Goal: Task Accomplishment & Management: Manage account settings

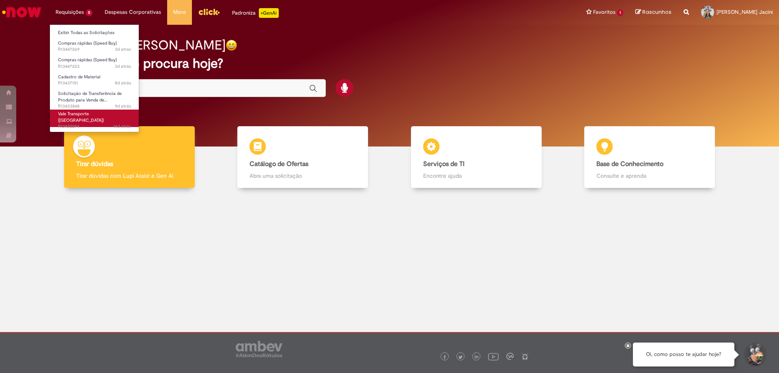
click at [98, 113] on span "Vale Transporte ([GEOGRAPHIC_DATA])" at bounding box center [81, 117] width 46 height 13
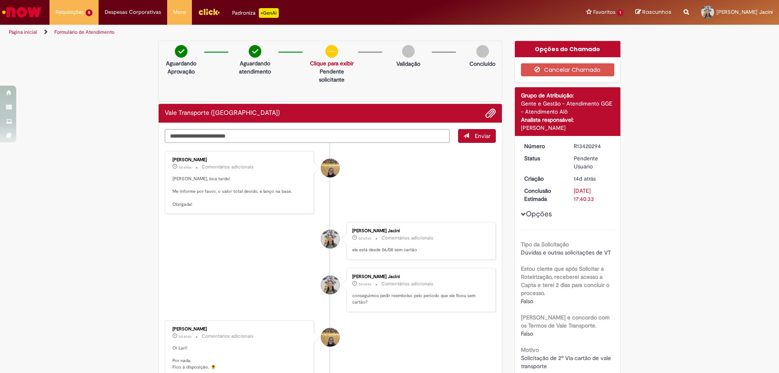
click at [265, 191] on p "[PERSON_NAME], boa tarde! Me informe por favor, o valor total devido, e lanço n…" at bounding box center [239, 192] width 135 height 32
drag, startPoint x: 213, startPoint y: 192, endPoint x: 247, endPoint y: 193, distance: 34.1
click at [247, 193] on p "[PERSON_NAME], boa tarde! Me informe por favor, o valor total devido, e lanço n…" at bounding box center [239, 192] width 135 height 32
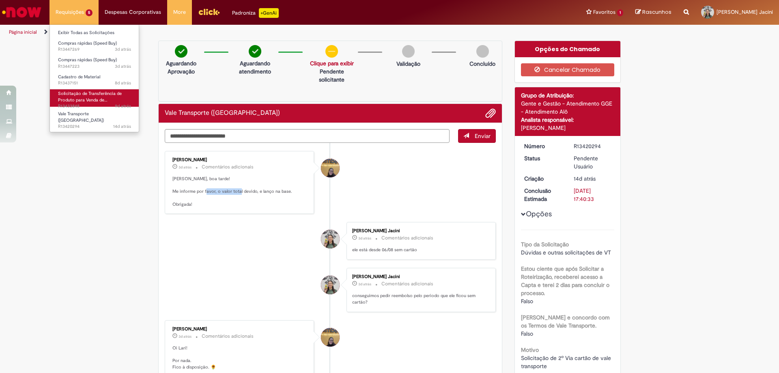
click at [82, 101] on span "Solicitação de Transferência de Produto para Venda de…" at bounding box center [90, 96] width 64 height 13
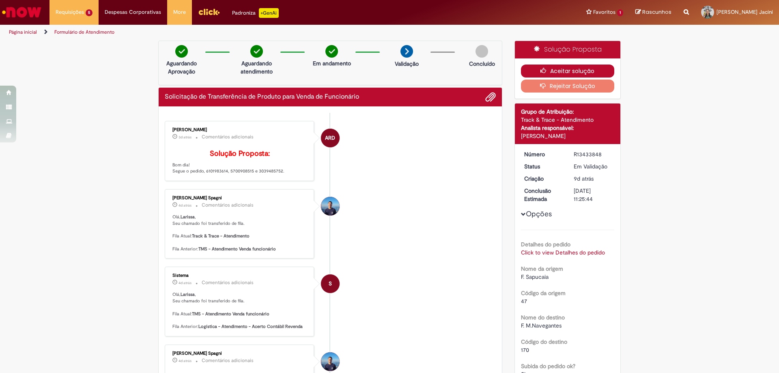
click at [581, 71] on button "Aceitar solução" at bounding box center [568, 70] width 94 height 13
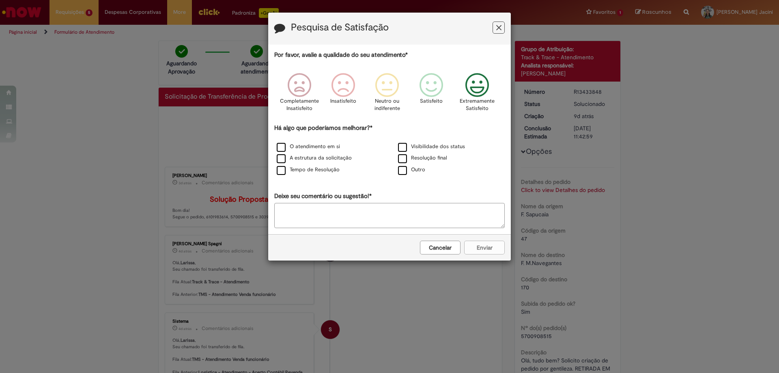
click at [482, 89] on icon "Feedback" at bounding box center [477, 85] width 30 height 24
click at [325, 148] on label "O atendimento em si" at bounding box center [308, 147] width 63 height 8
click at [325, 159] on label "A estrutura da solicitação" at bounding box center [314, 158] width 75 height 8
click at [322, 172] on label "Tempo de Resolução" at bounding box center [308, 170] width 63 height 8
click at [448, 150] on div "Visibilidade dos status" at bounding box center [450, 147] width 120 height 10
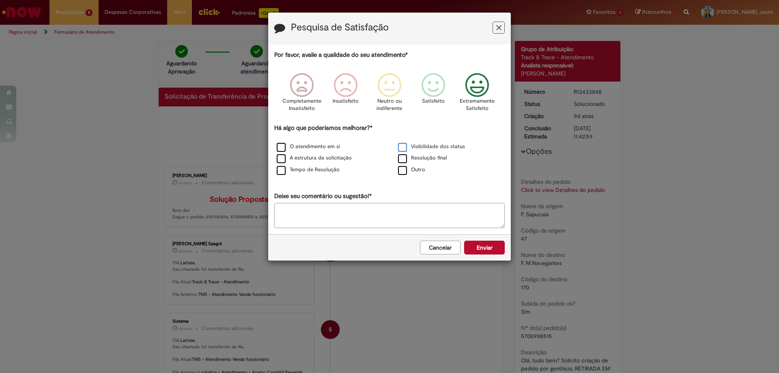
click at [443, 144] on label "Visibilidade dos status" at bounding box center [431, 147] width 67 height 8
click at [439, 153] on div "Resolução final" at bounding box center [449, 159] width 121 height 12
click at [441, 158] on label "Resolução final" at bounding box center [422, 158] width 49 height 8
click at [473, 241] on button "Enviar" at bounding box center [484, 248] width 41 height 14
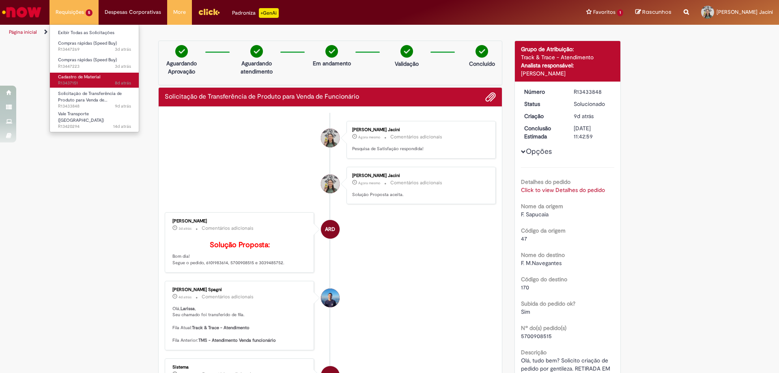
click at [105, 75] on link "Cadastro de Material 8d atrás 8 dias atrás R13437151" at bounding box center [94, 80] width 89 height 15
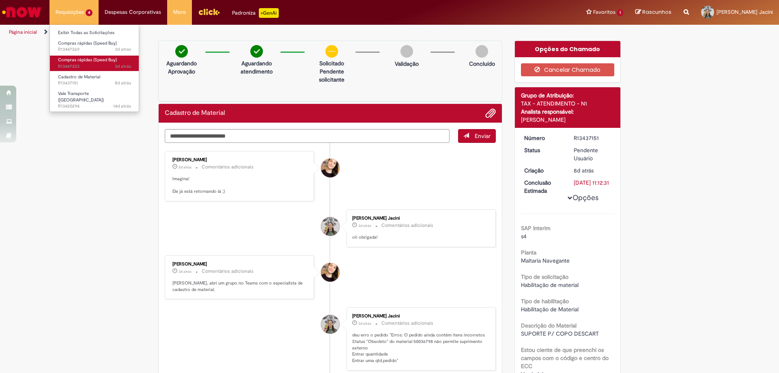
click at [88, 61] on span "Compras rápidas (Speed Buy)" at bounding box center [87, 60] width 59 height 6
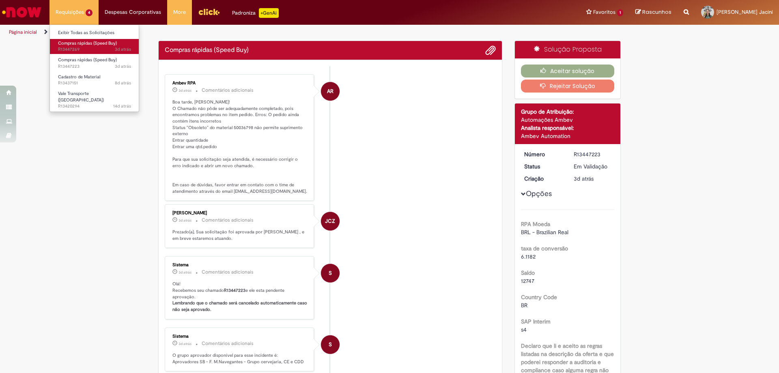
click at [95, 50] on span "3d atrás 3 dias atrás R13447269" at bounding box center [94, 49] width 73 height 6
